Goal: Task Accomplishment & Management: Use online tool/utility

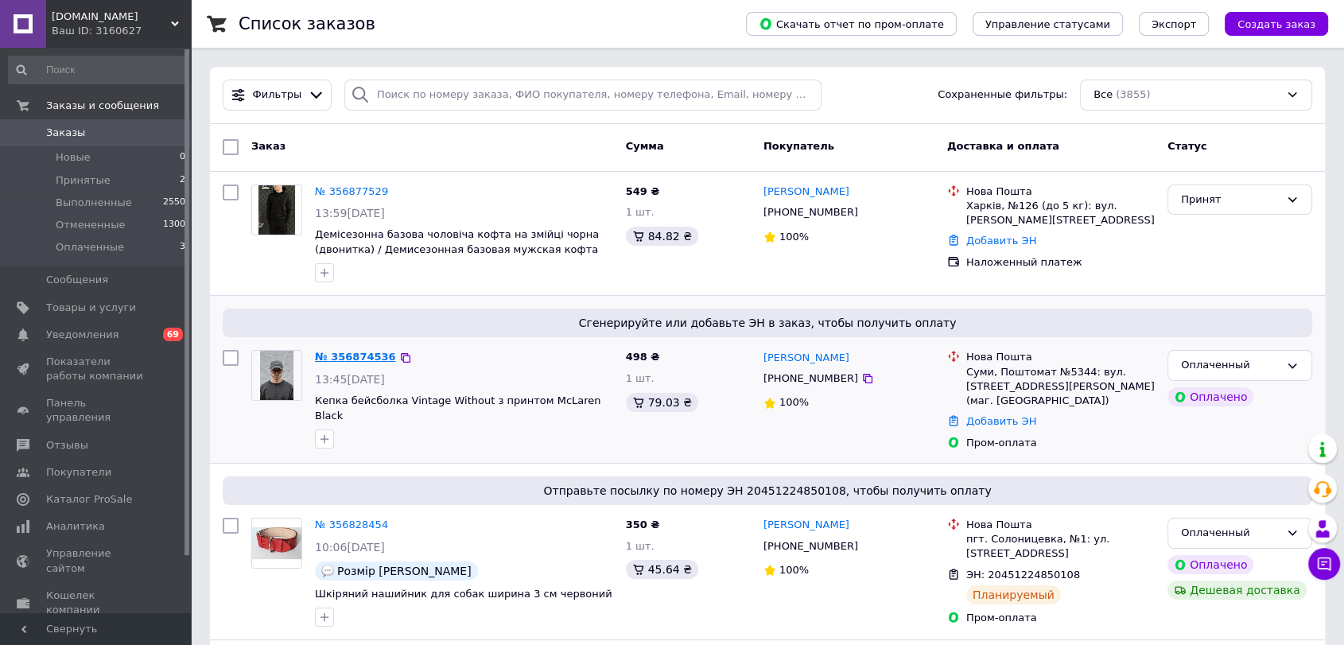
click at [338, 356] on link "№ 356874536" at bounding box center [355, 357] width 81 height 12
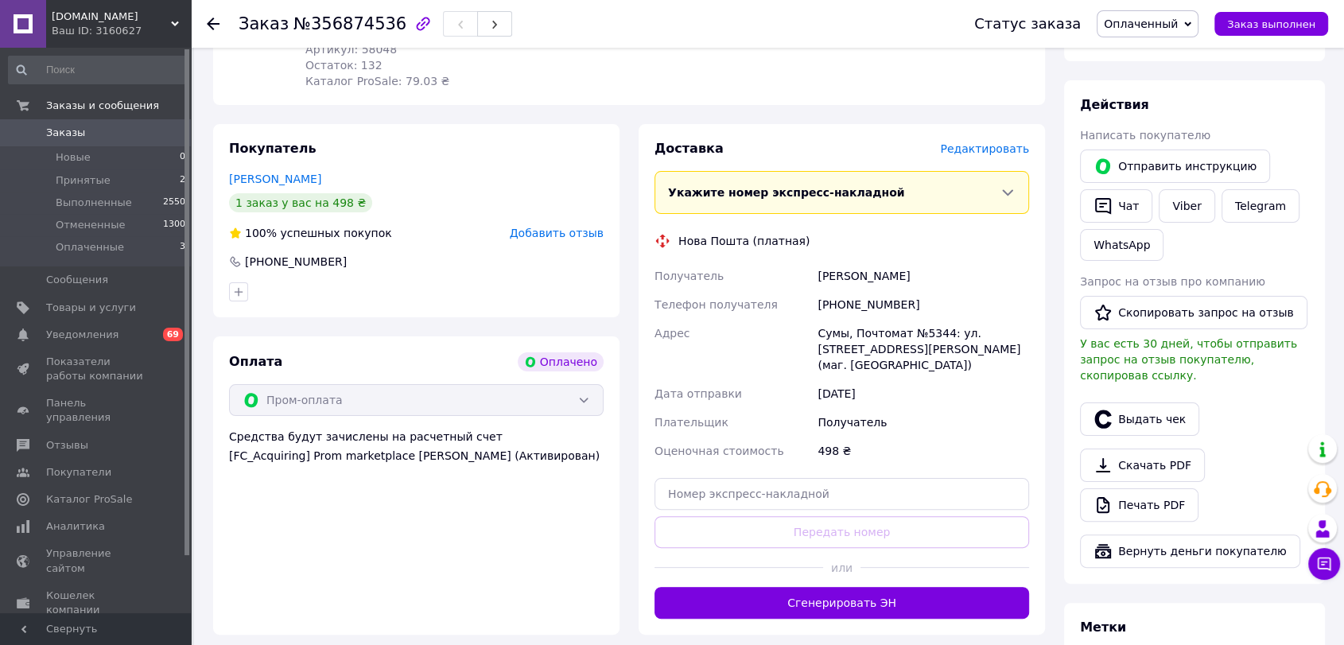
scroll to position [265, 0]
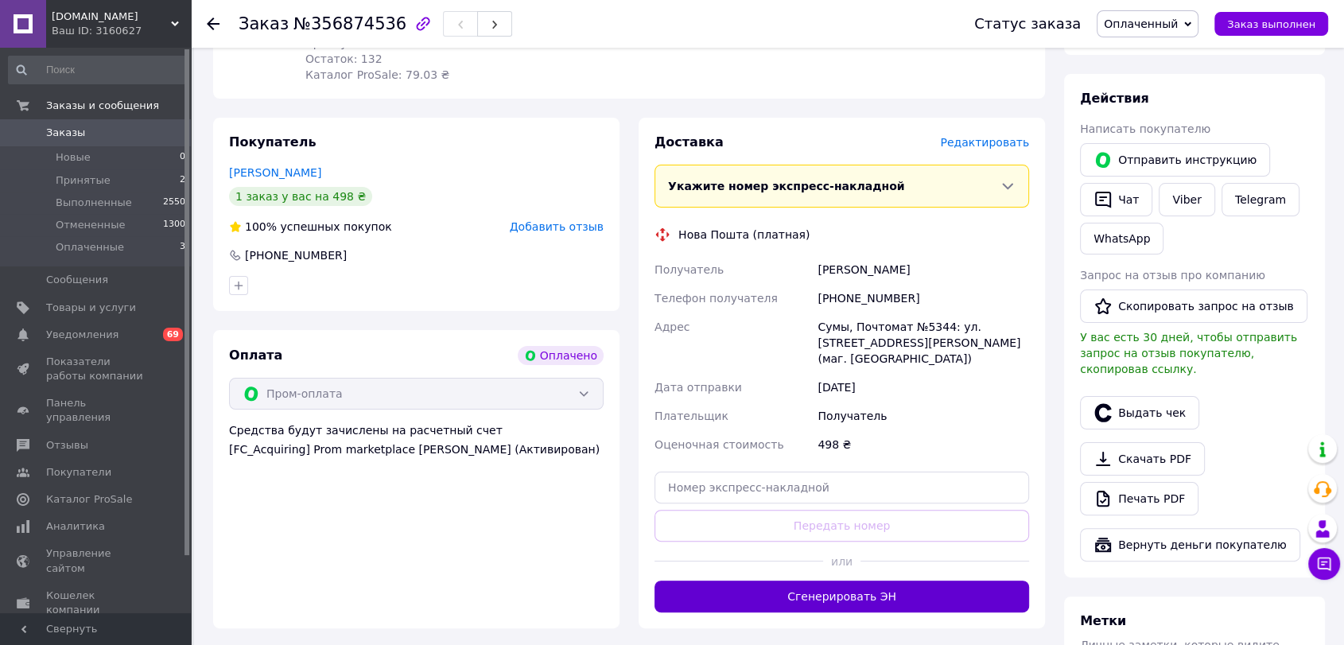
click at [796, 581] on button "Сгенерировать ЭН" at bounding box center [842, 597] width 375 height 32
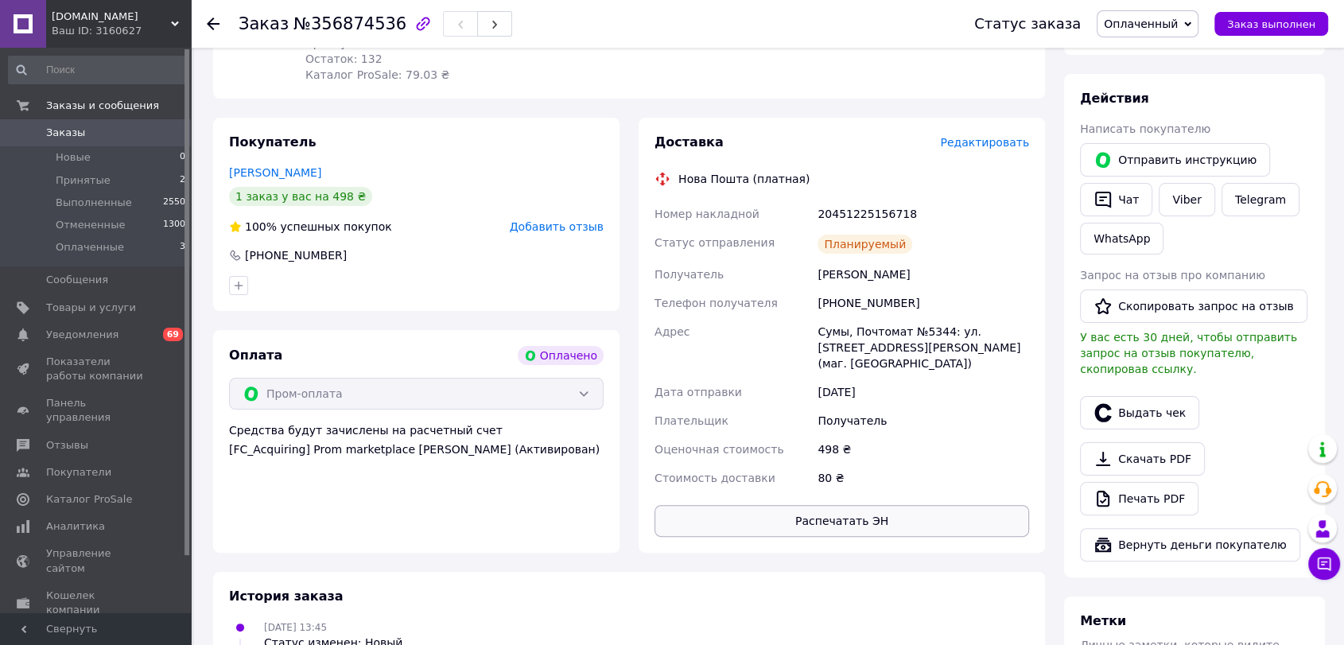
click at [819, 511] on button "Распечатать ЭН" at bounding box center [842, 521] width 375 height 32
click at [839, 275] on div "[PERSON_NAME]" at bounding box center [924, 274] width 218 height 29
copy div "[PERSON_NAME]"
click at [882, 270] on div "[PERSON_NAME]" at bounding box center [924, 274] width 218 height 29
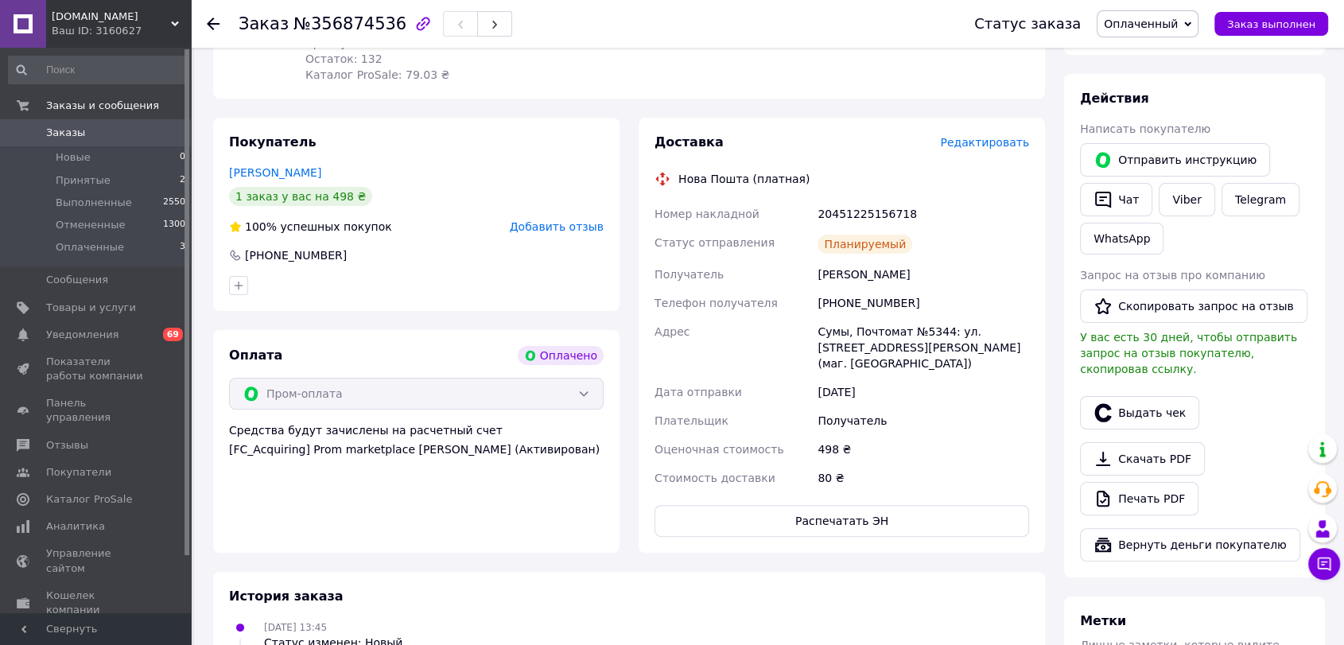
click at [882, 270] on div "[PERSON_NAME]" at bounding box center [924, 274] width 218 height 29
copy div "[PERSON_NAME]"
drag, startPoint x: 837, startPoint y: 305, endPoint x: 898, endPoint y: 305, distance: 61.3
click at [898, 305] on div "[PHONE_NUMBER]" at bounding box center [924, 303] width 218 height 29
copy div "0992323008"
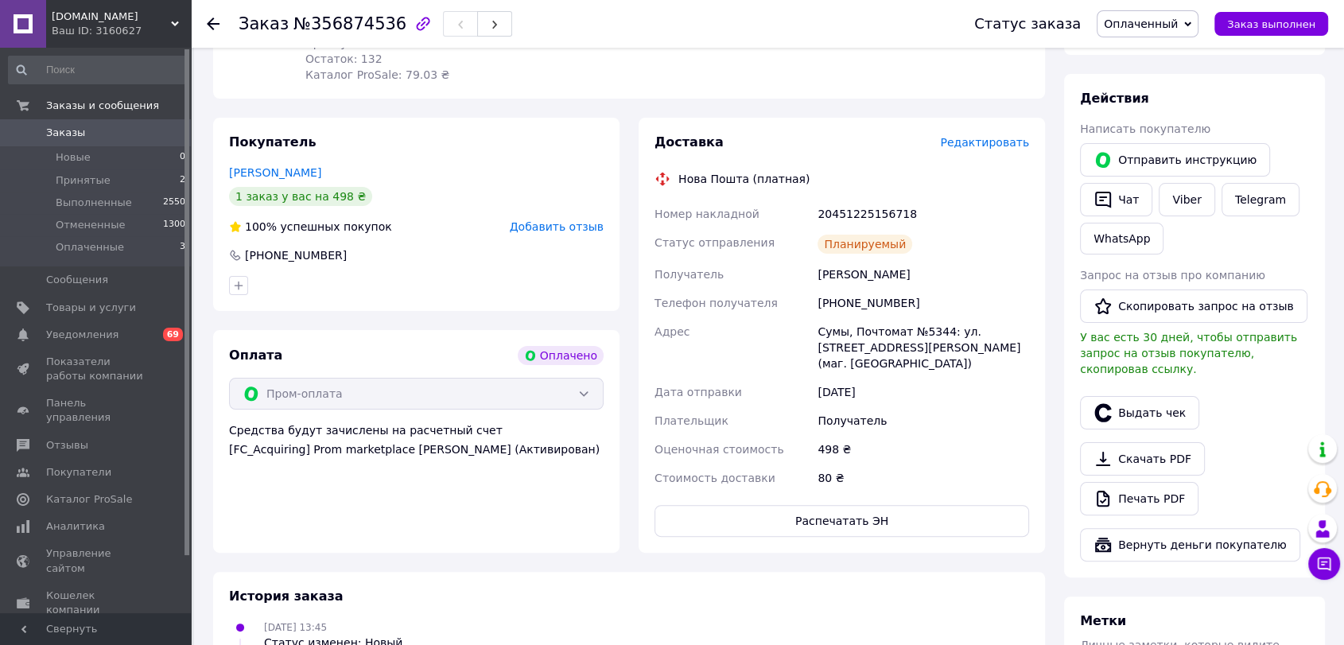
click at [843, 211] on div "20451225156718" at bounding box center [924, 214] width 218 height 29
copy div "20451225156718"
click at [67, 336] on span "Уведомления" at bounding box center [82, 335] width 72 height 14
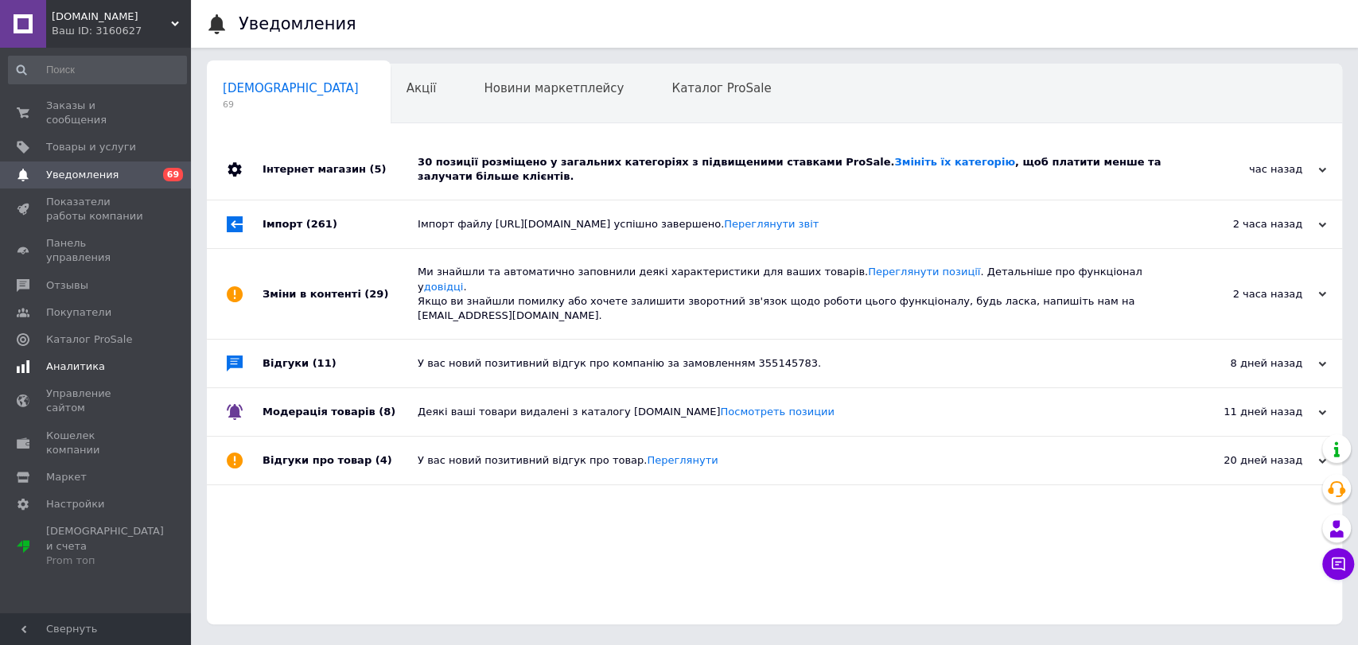
click at [69, 360] on span "Аналитика" at bounding box center [75, 367] width 59 height 14
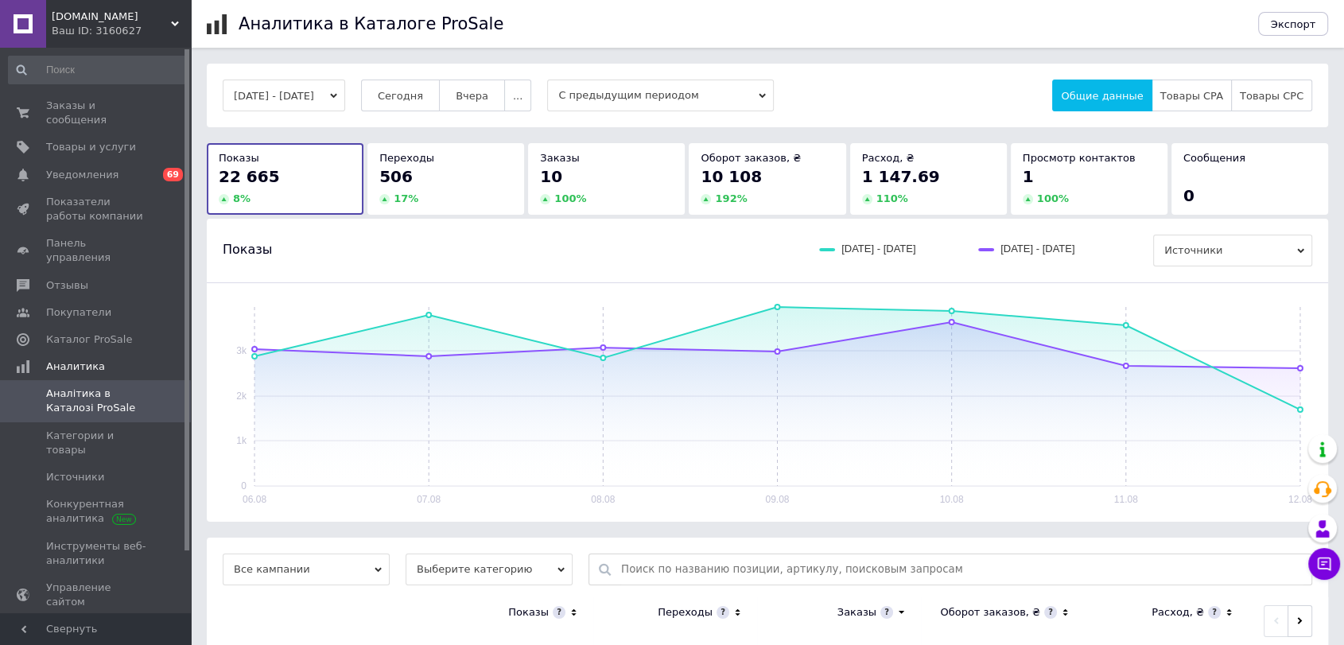
click at [77, 387] on span "Аналітика в Каталозі ProSale" at bounding box center [96, 401] width 101 height 29
click at [84, 387] on span "Аналітика в Каталозі ProSale" at bounding box center [96, 401] width 101 height 29
